Goal: Information Seeking & Learning: Learn about a topic

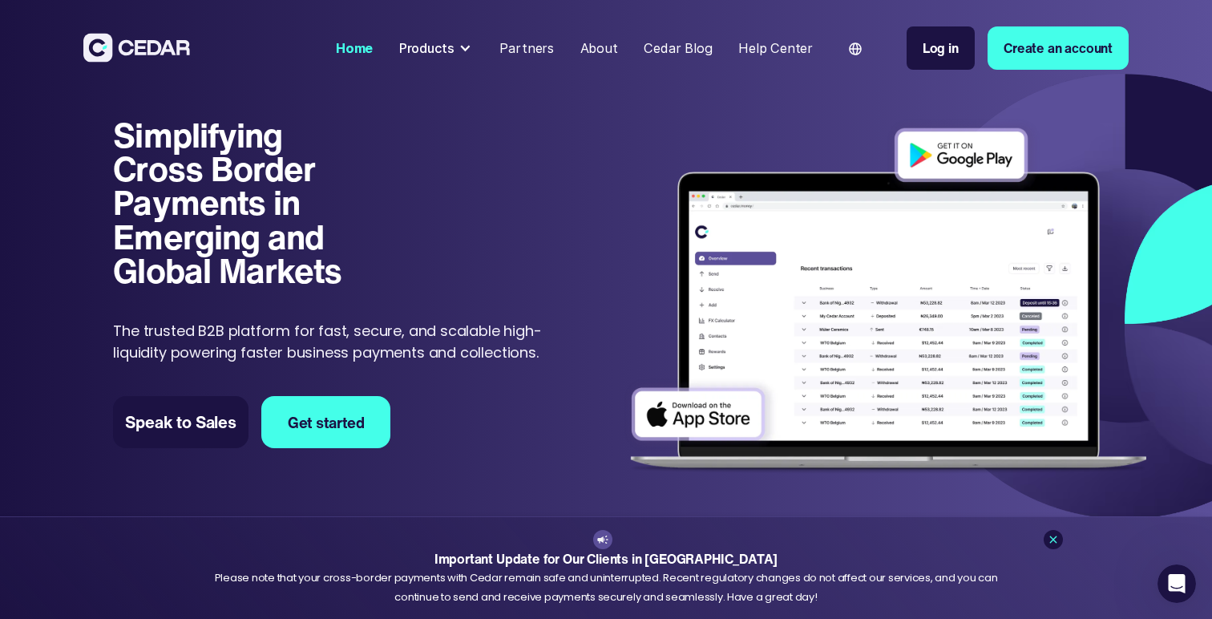
click at [441, 45] on div "Products" at bounding box center [426, 47] width 55 height 19
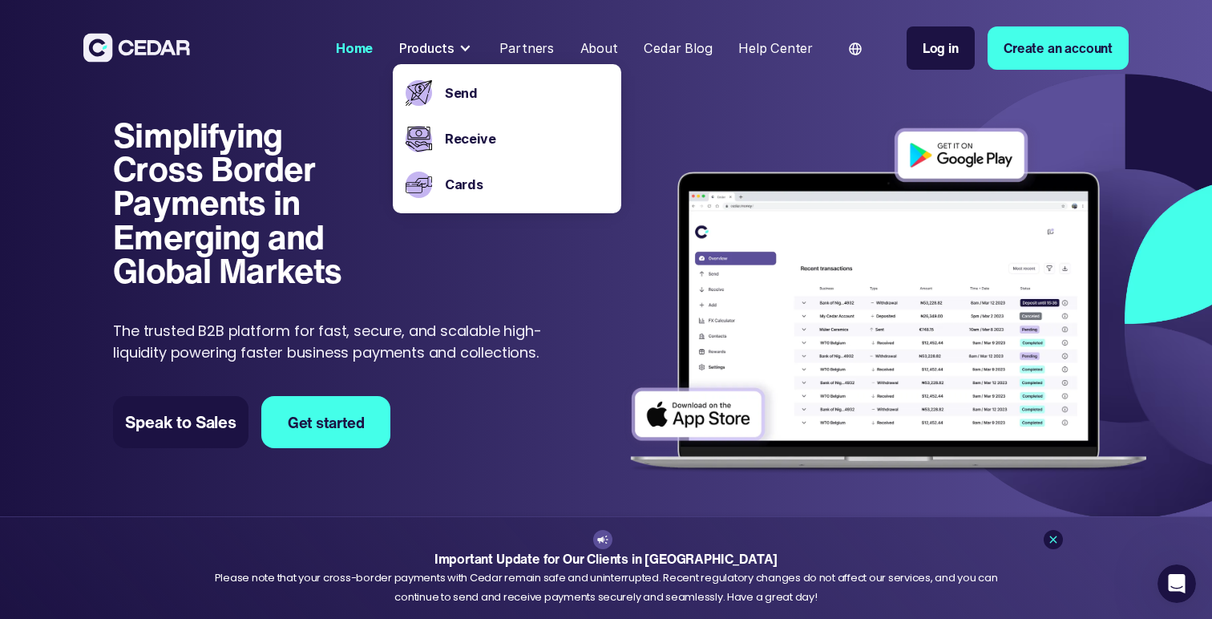
click at [479, 325] on p "The trusted B2B platform for fast, secure, and scalable high-liquidity powering…" at bounding box center [333, 341] width 440 height 43
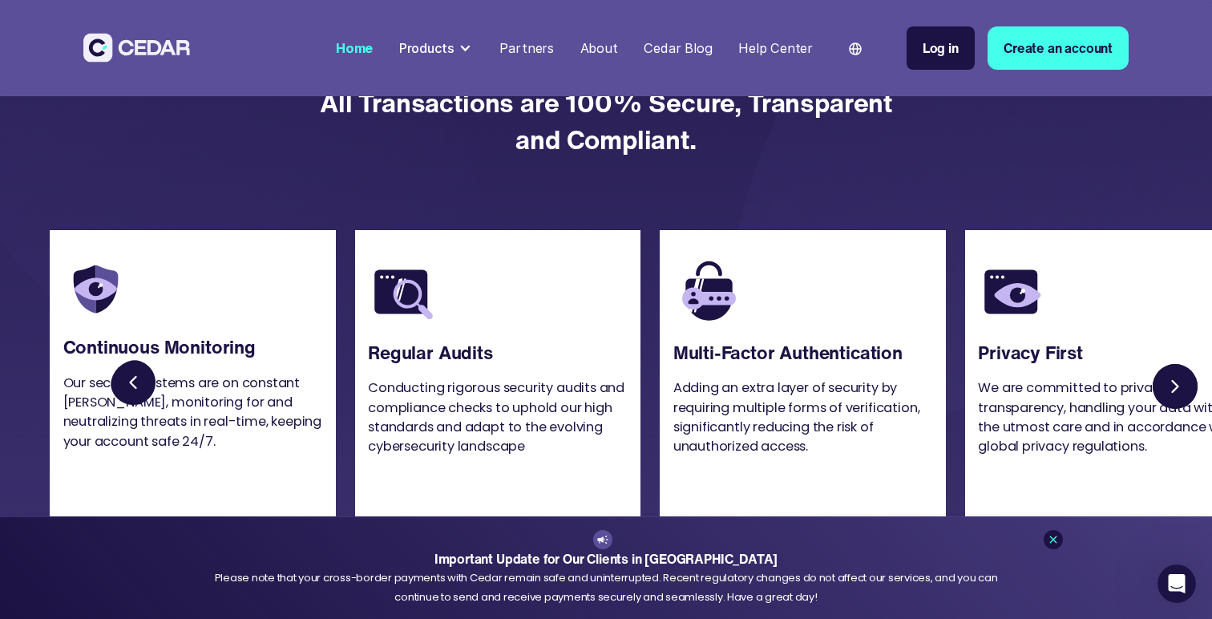
scroll to position [3697, 0]
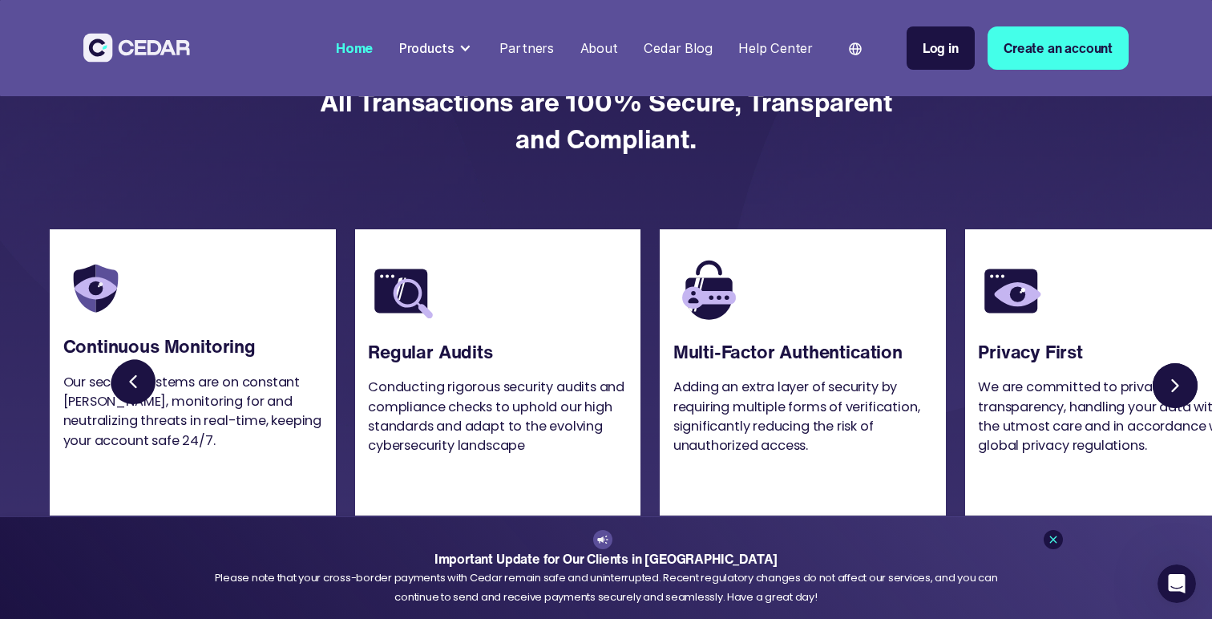
click at [454, 49] on div "Products" at bounding box center [426, 47] width 55 height 19
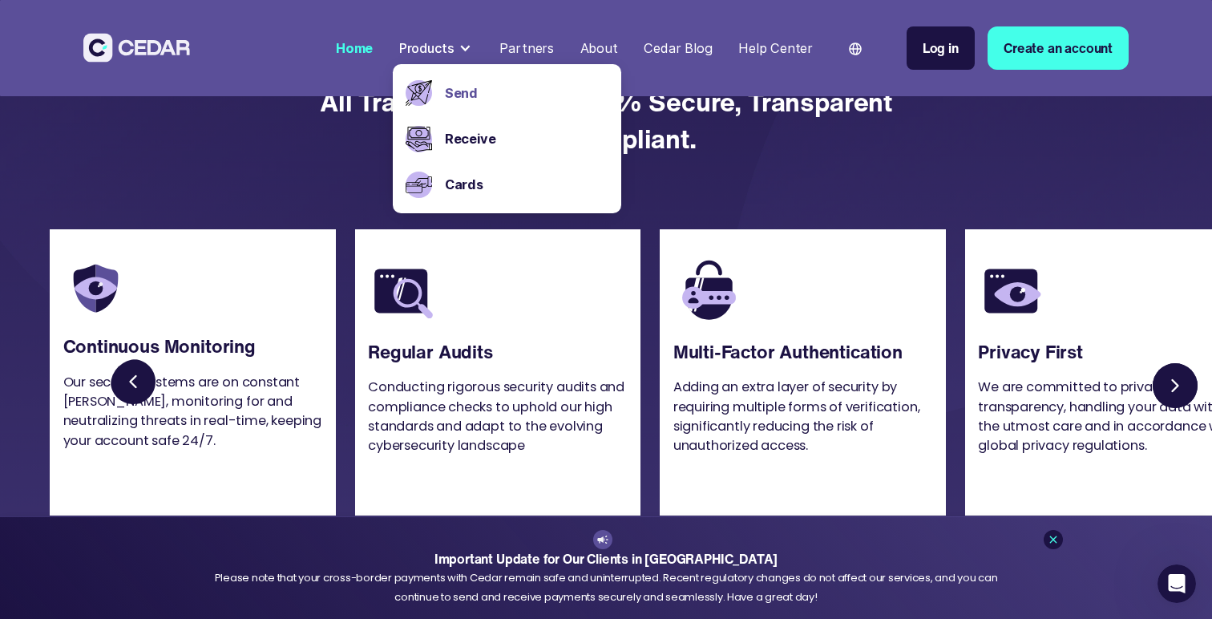
click at [462, 89] on link "Send" at bounding box center [527, 92] width 164 height 19
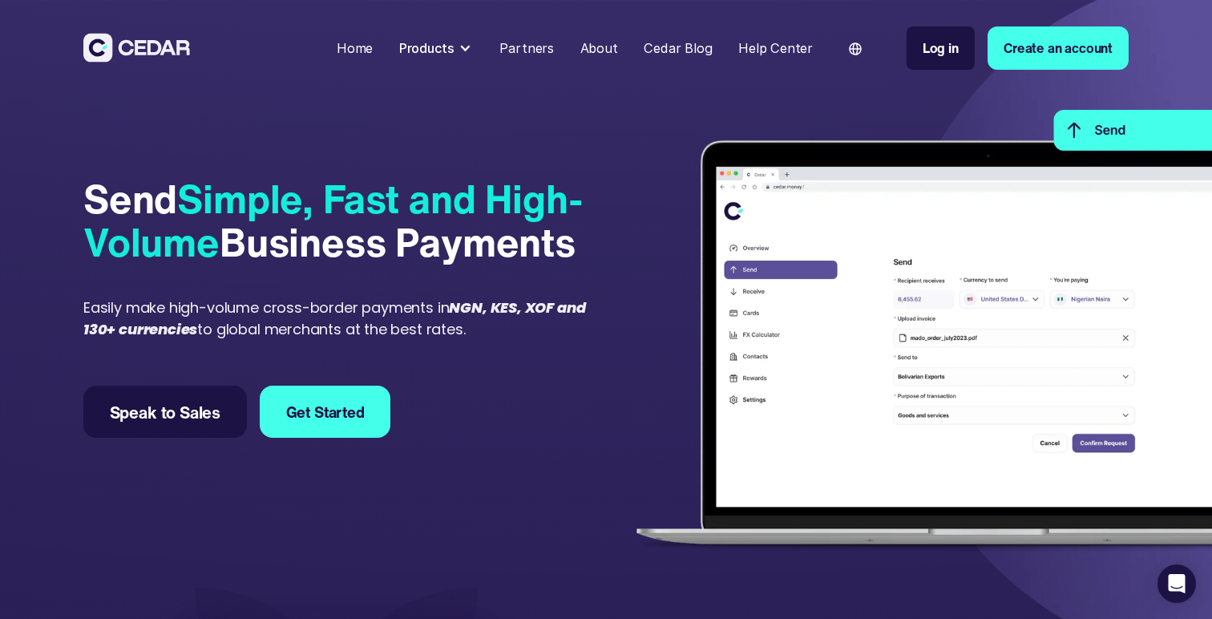
click at [474, 342] on div "Send Simple, Fast and High-Volume Business Payments Easily make high-volume cro…" at bounding box center [341, 308] width 516 height 462
click at [454, 50] on div "Products" at bounding box center [426, 47] width 55 height 19
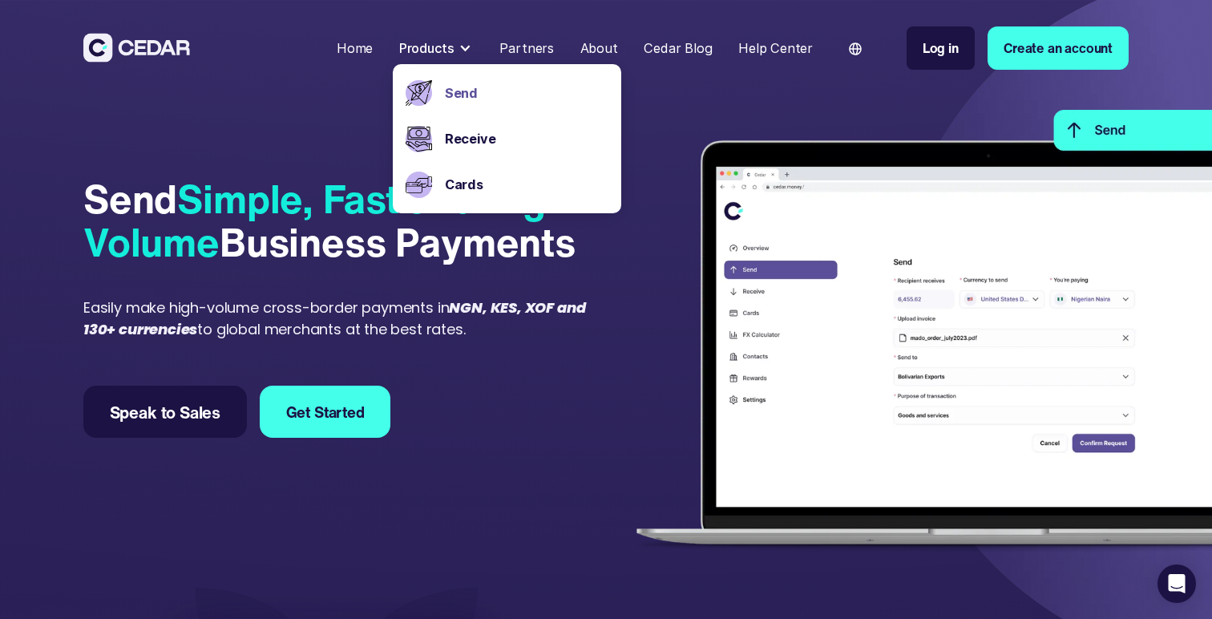
click at [491, 315] on em "NGN, KES, XOF and 130+ currencies" at bounding box center [334, 318] width 502 height 42
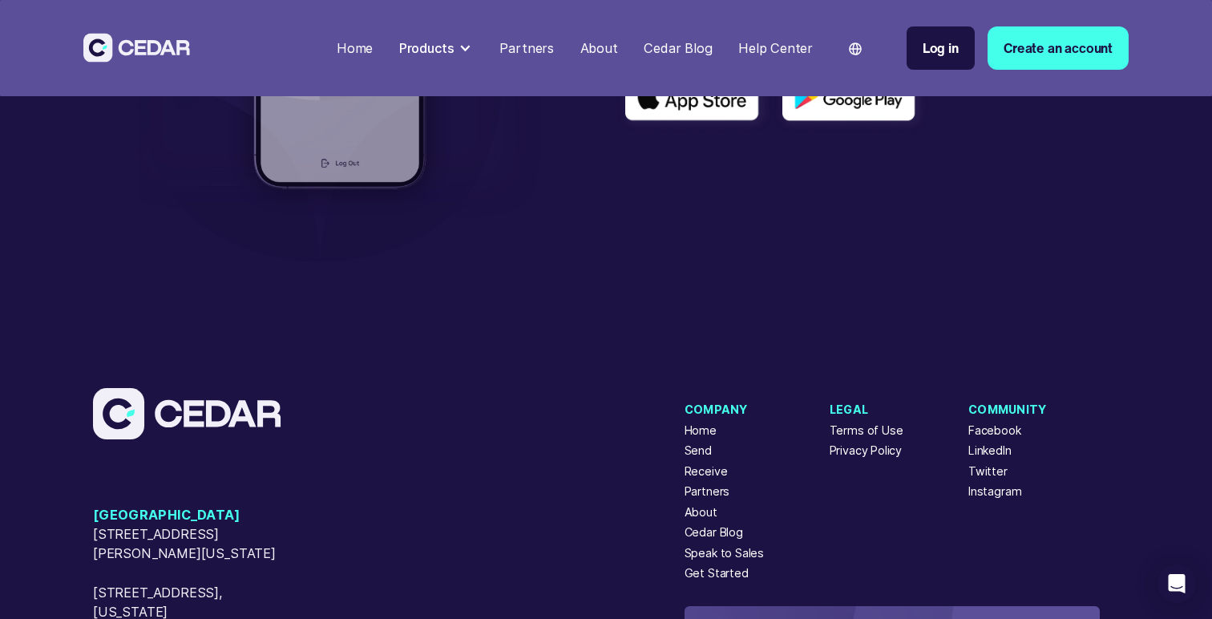
scroll to position [5126, 0]
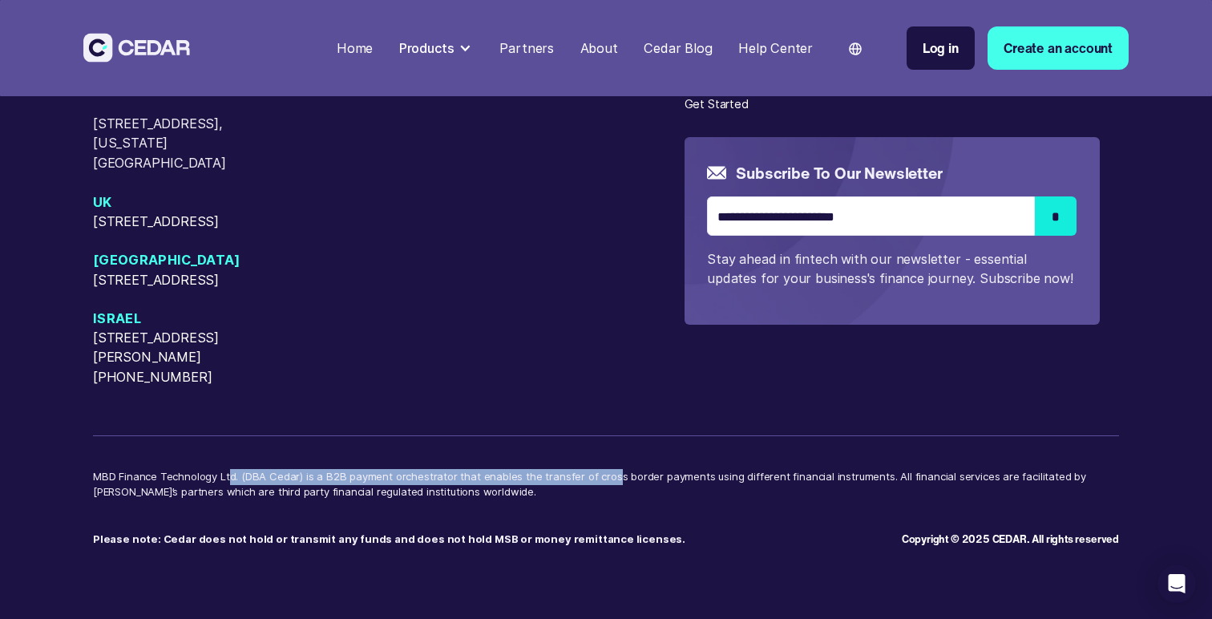
drag, startPoint x: 225, startPoint y: 480, endPoint x: 604, endPoint y: 472, distance: 378.4
click at [604, 472] on p "MBD Finance Technology Ltd. (DBA Cedar) is a B2B payment orchestrator that enab…" at bounding box center [606, 492] width 1026 height 47
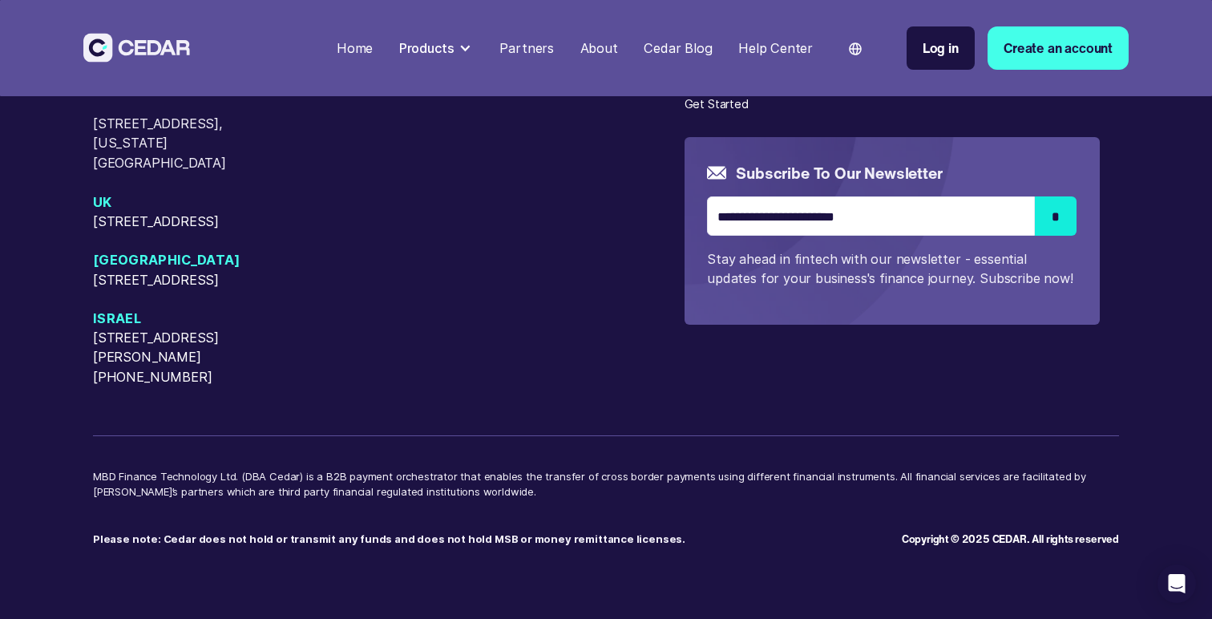
click at [488, 507] on p "MBD Finance Technology Ltd. (DBA Cedar) is a B2B payment orchestrator that enab…" at bounding box center [606, 492] width 1026 height 47
click at [339, 496] on p "MBD Finance Technology Ltd. (DBA Cedar) is a B2B payment orchestrator that enab…" at bounding box center [606, 492] width 1026 height 47
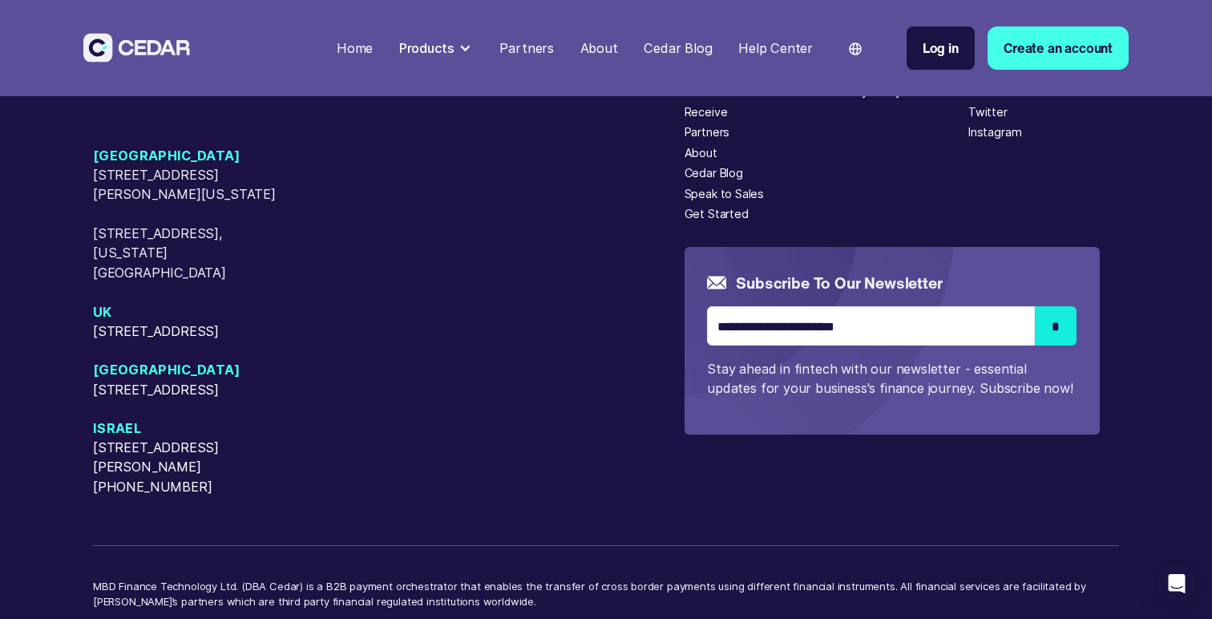
scroll to position [4928, 0]
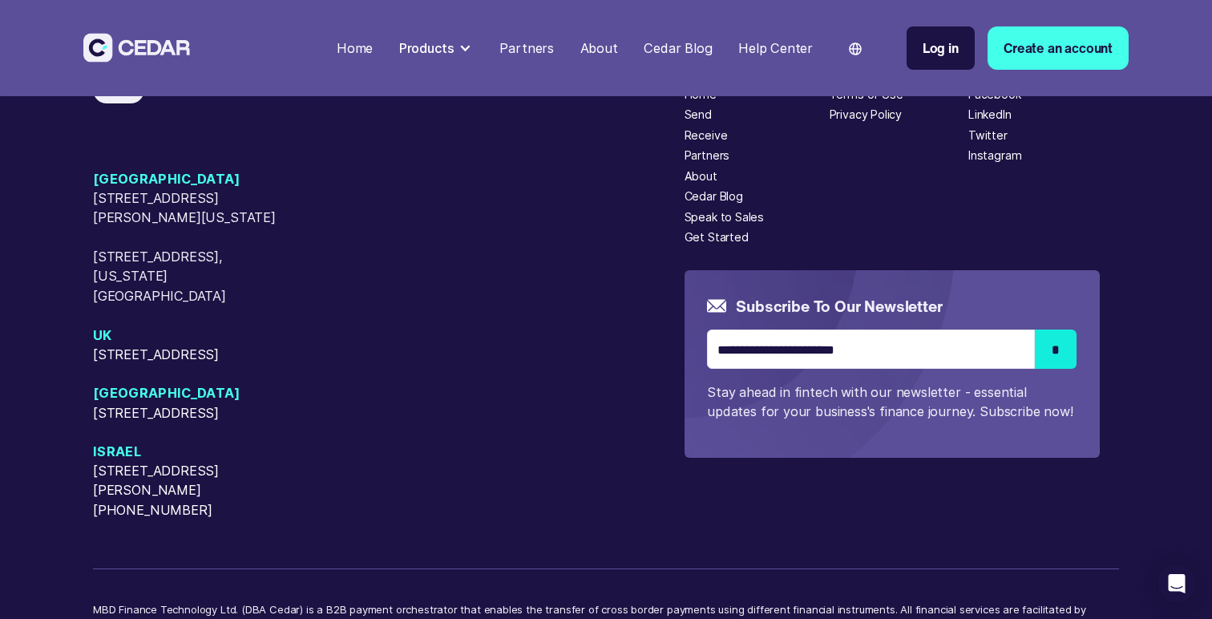
click at [717, 164] on div "Partners" at bounding box center [708, 155] width 46 height 17
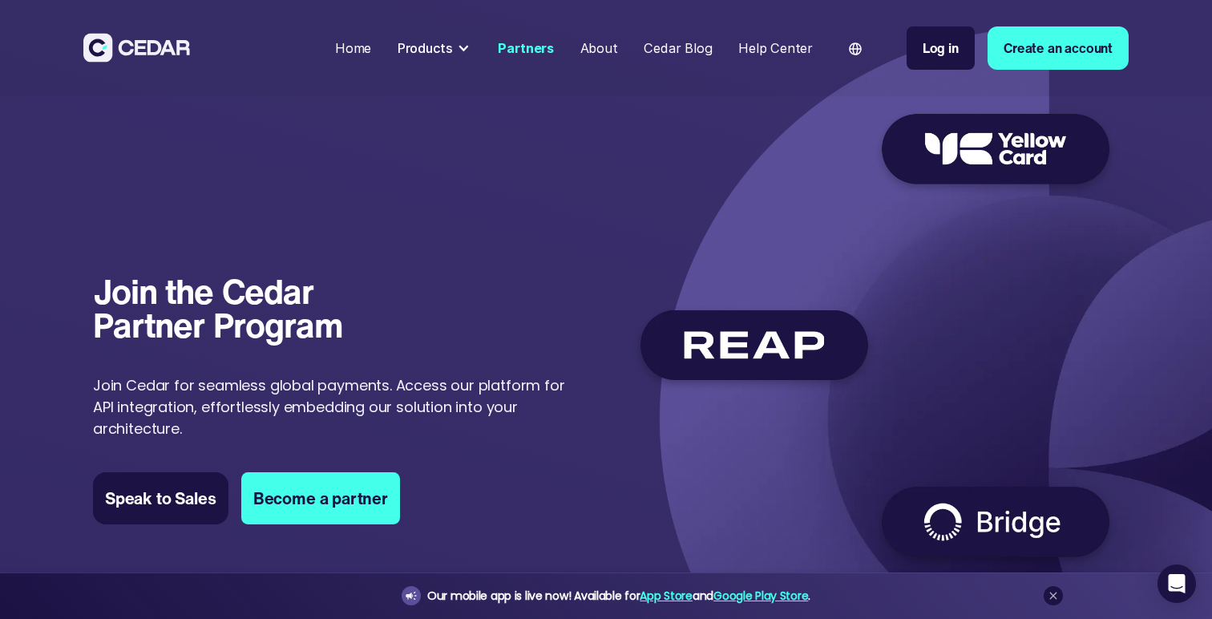
scroll to position [2, 0]
